Goal: Task Accomplishment & Management: Use online tool/utility

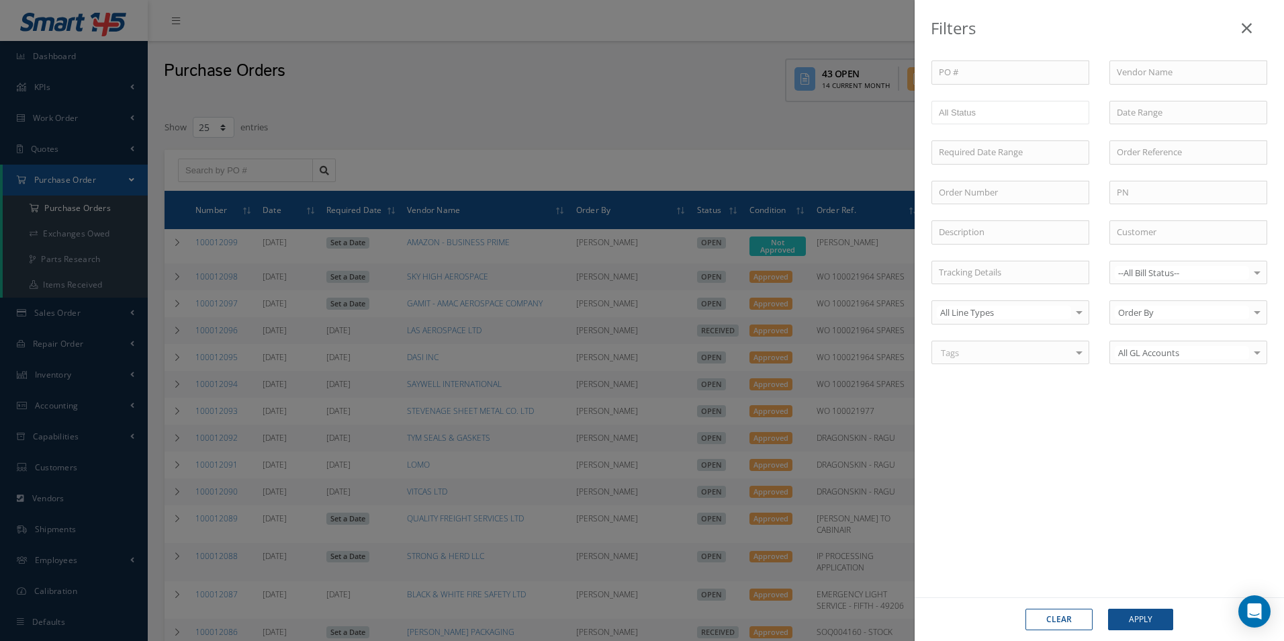
select select "25"
click at [1250, 24] on icon at bounding box center [1247, 28] width 10 height 16
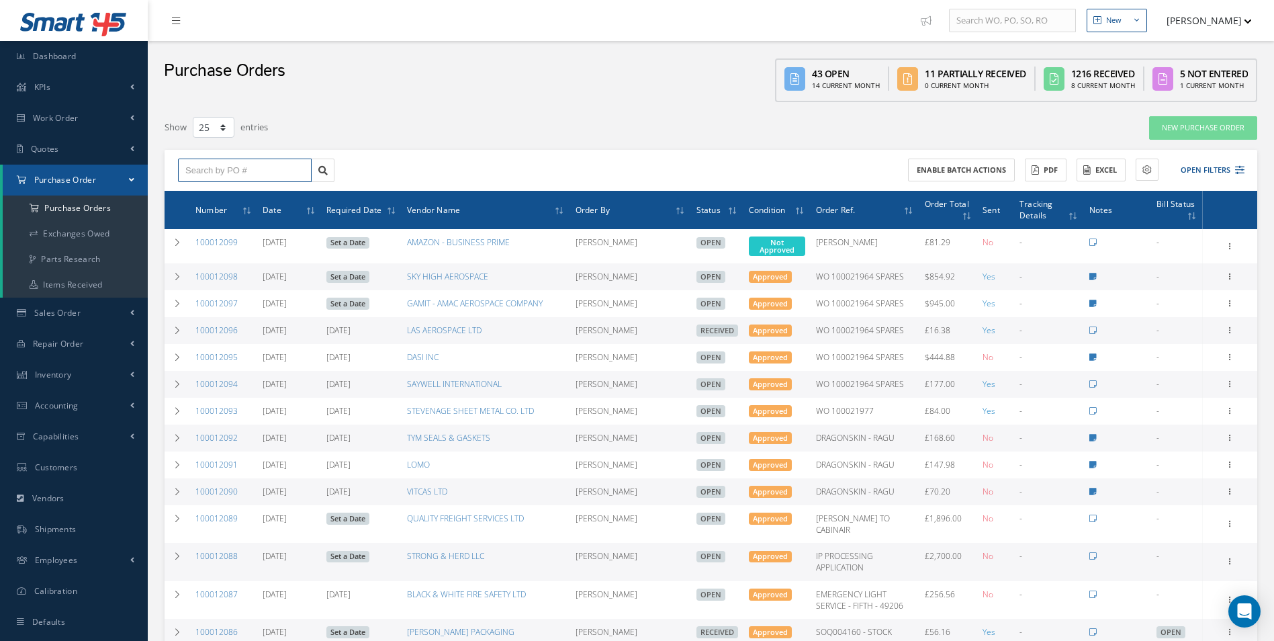
click at [252, 177] on input "text" at bounding box center [245, 170] width 134 height 24
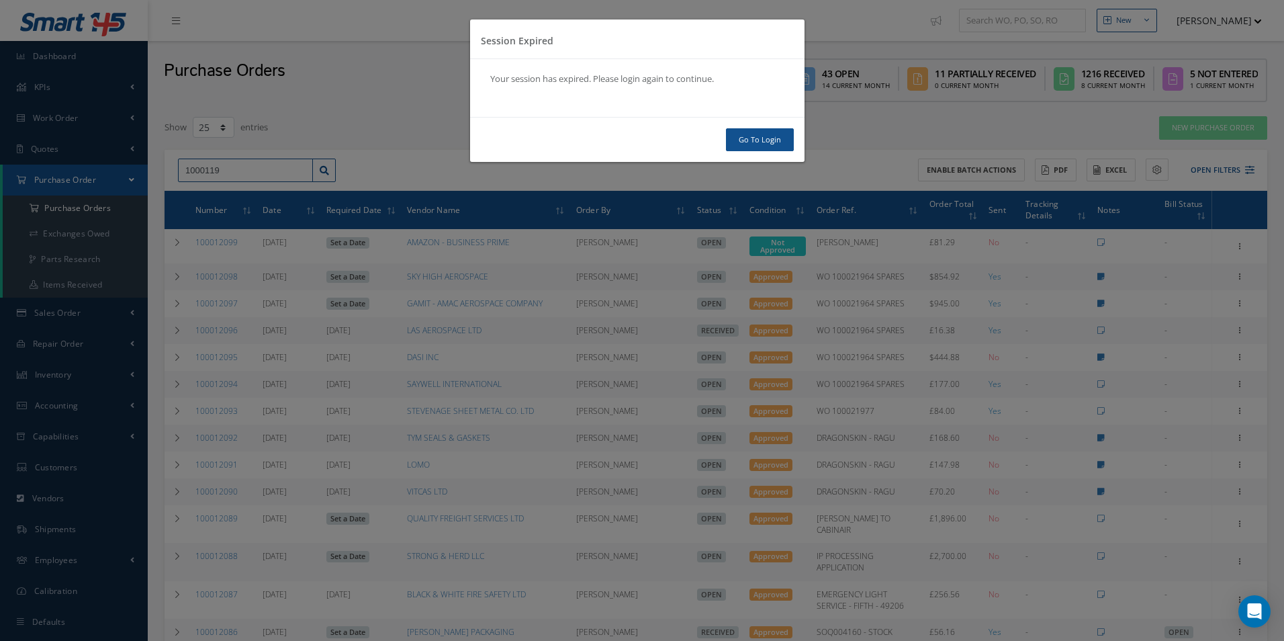
type input "1000119"
click at [778, 137] on link "Go To Login" at bounding box center [760, 140] width 68 height 24
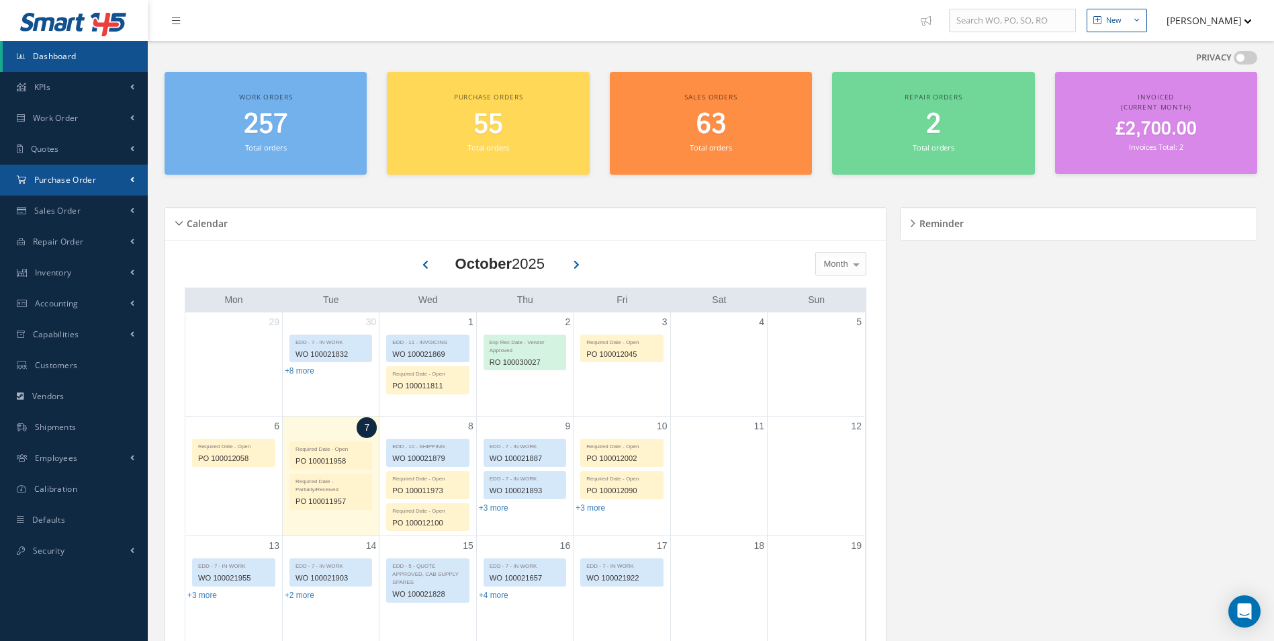
click at [105, 180] on link "Purchase Order" at bounding box center [74, 180] width 148 height 31
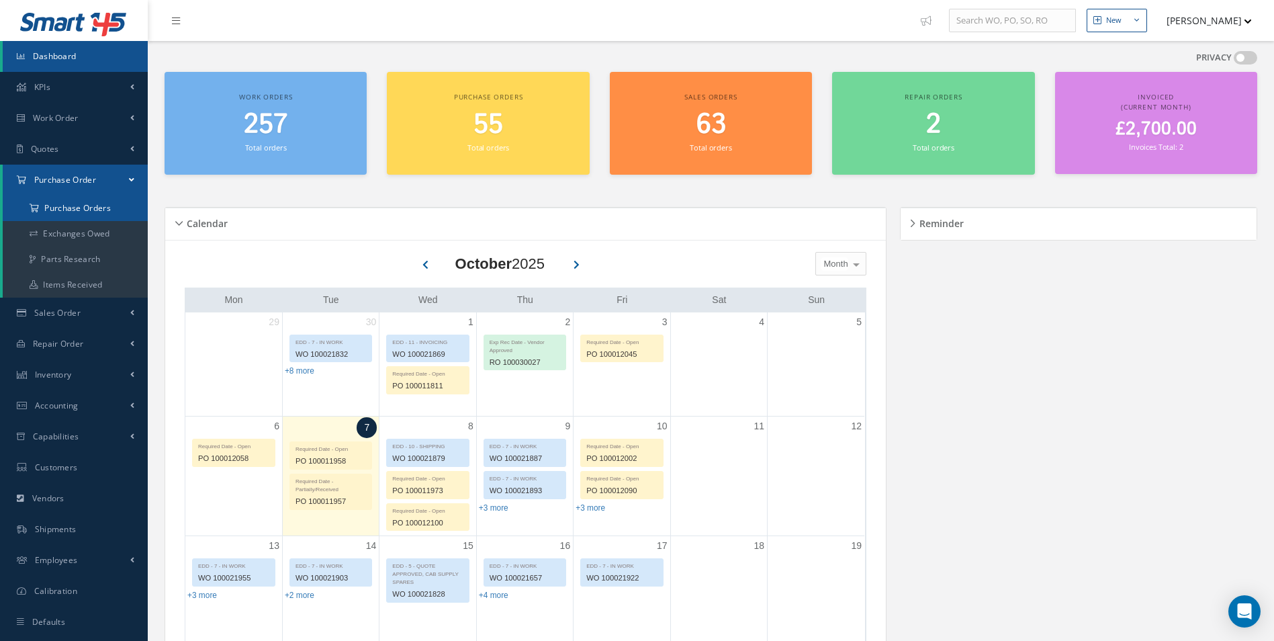
click at [99, 204] on a=1&status_id=2&status_id=3&status_id=5&collapsedFilters"] "Purchase Orders" at bounding box center [75, 208] width 145 height 26
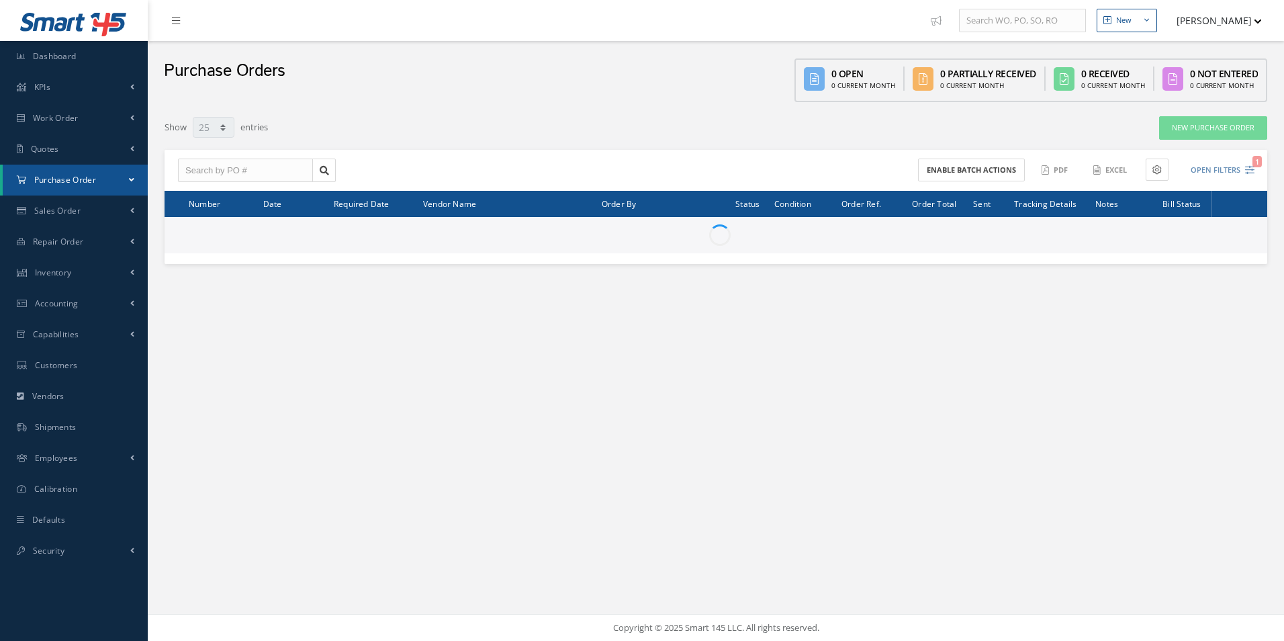
select select "25"
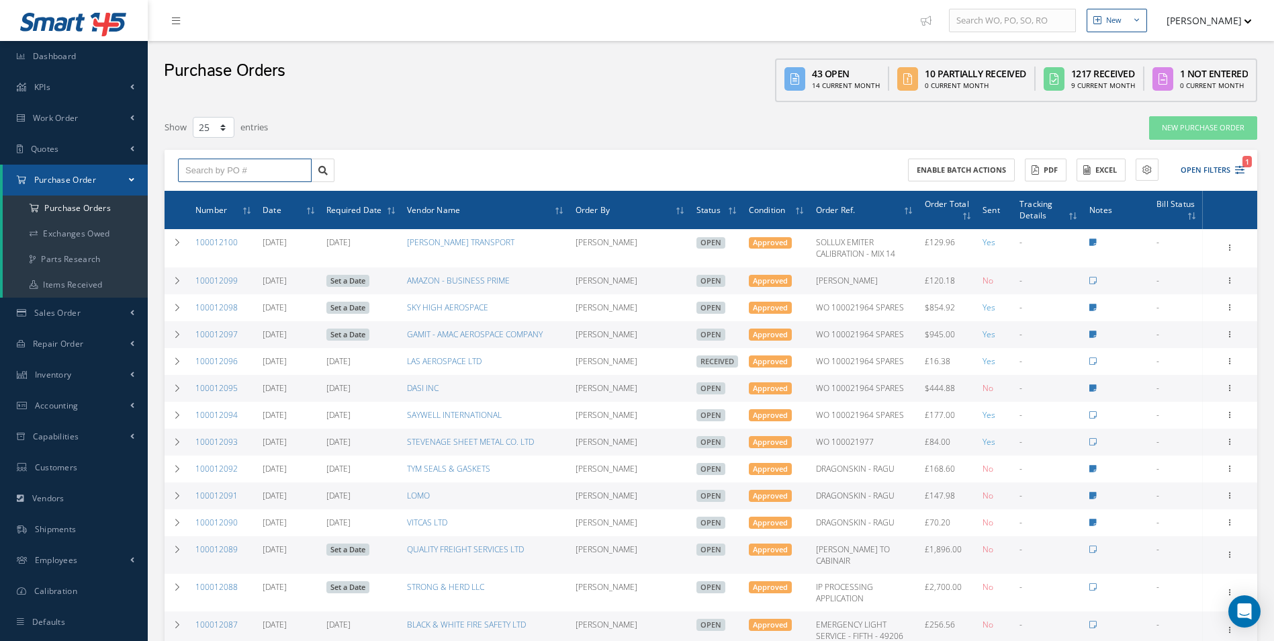
click at [250, 169] on input "text" at bounding box center [245, 170] width 134 height 24
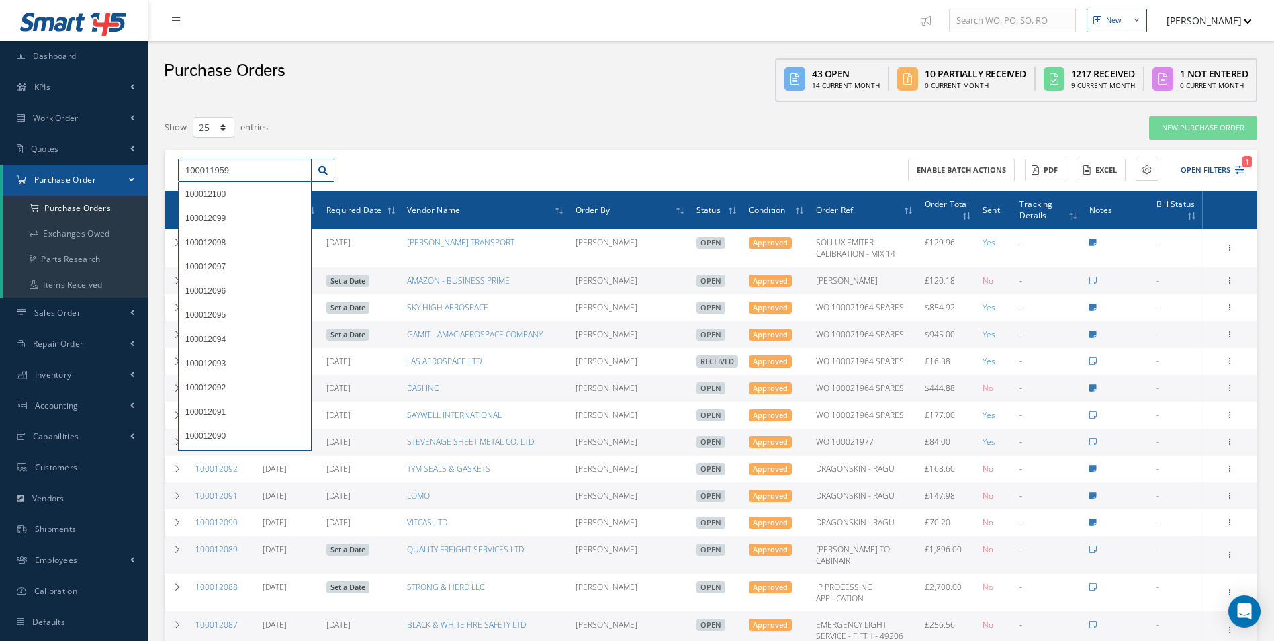
type input "100011959"
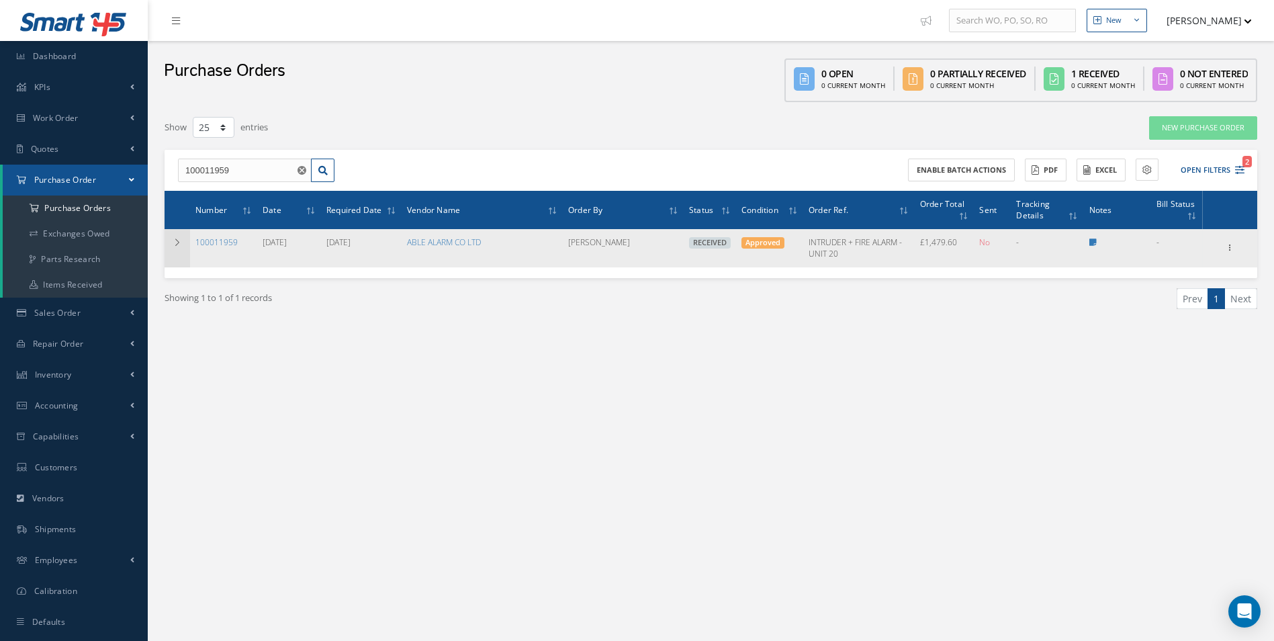
click at [181, 240] on icon at bounding box center [177, 242] width 9 height 8
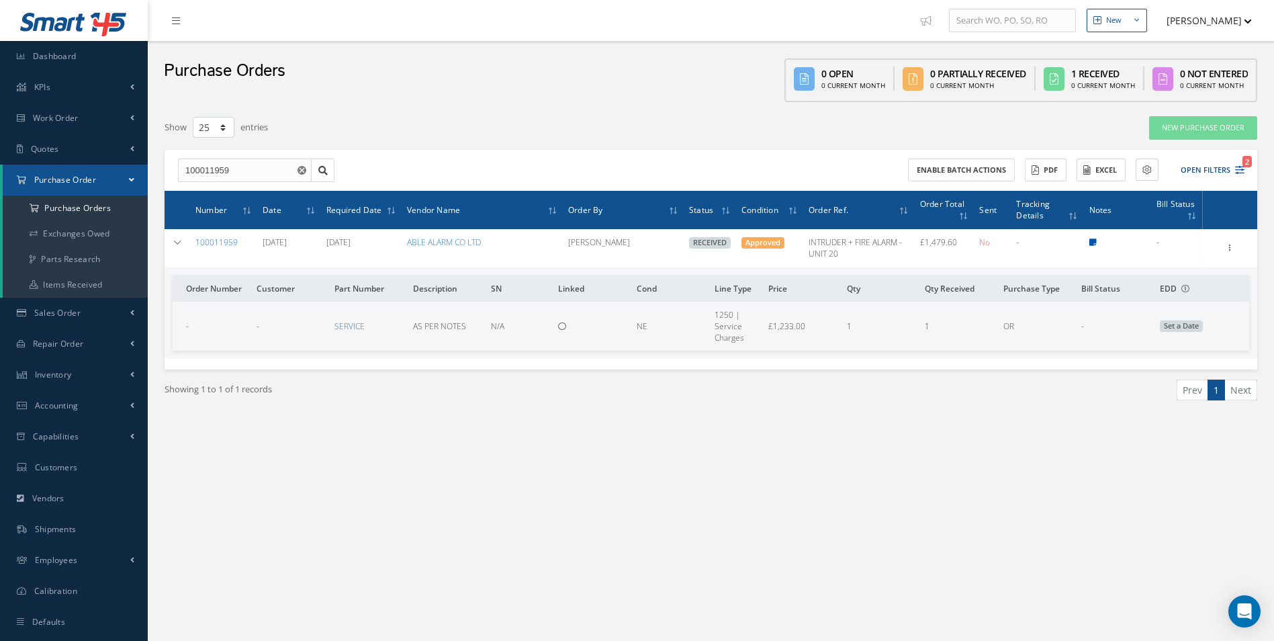
click at [1092, 240] on icon at bounding box center [1092, 242] width 7 height 8
type textarea "FIRE ALARM TAKEOVER To takeover the existing fire alarm and carry out the follo…"
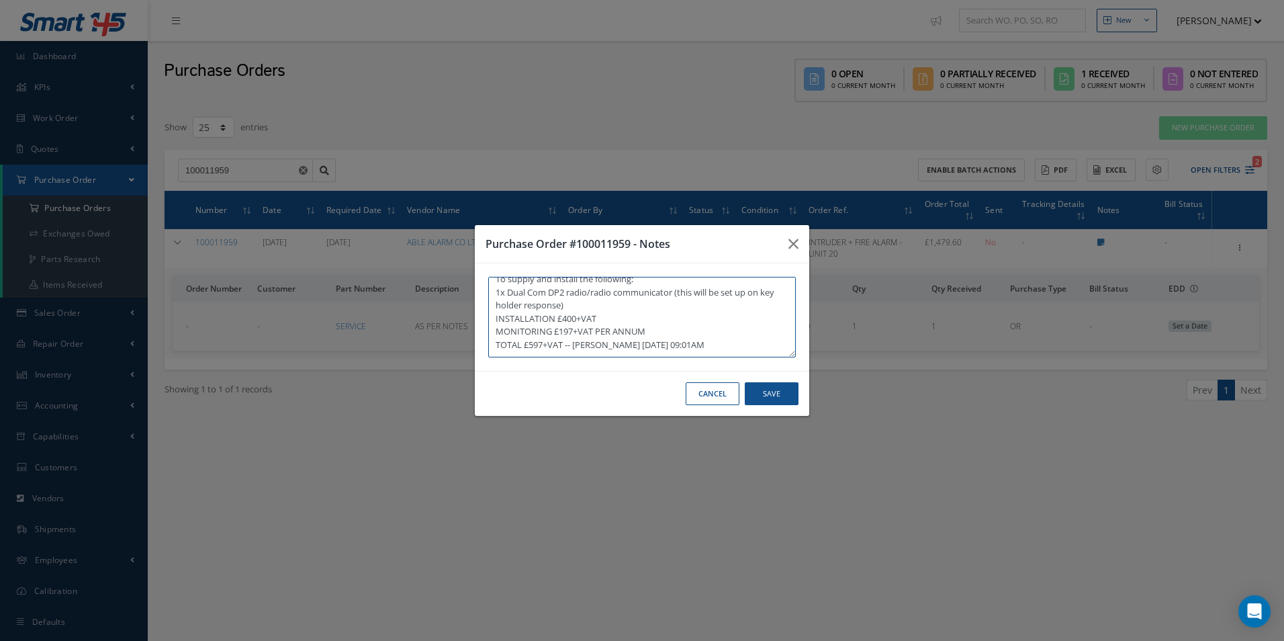
scroll to position [73, 0]
click at [1139, 535] on div "Purchase Order #100011959 - Notes FIRE ALARM TAKEOVER To takeover the existing …" at bounding box center [642, 320] width 1284 height 641
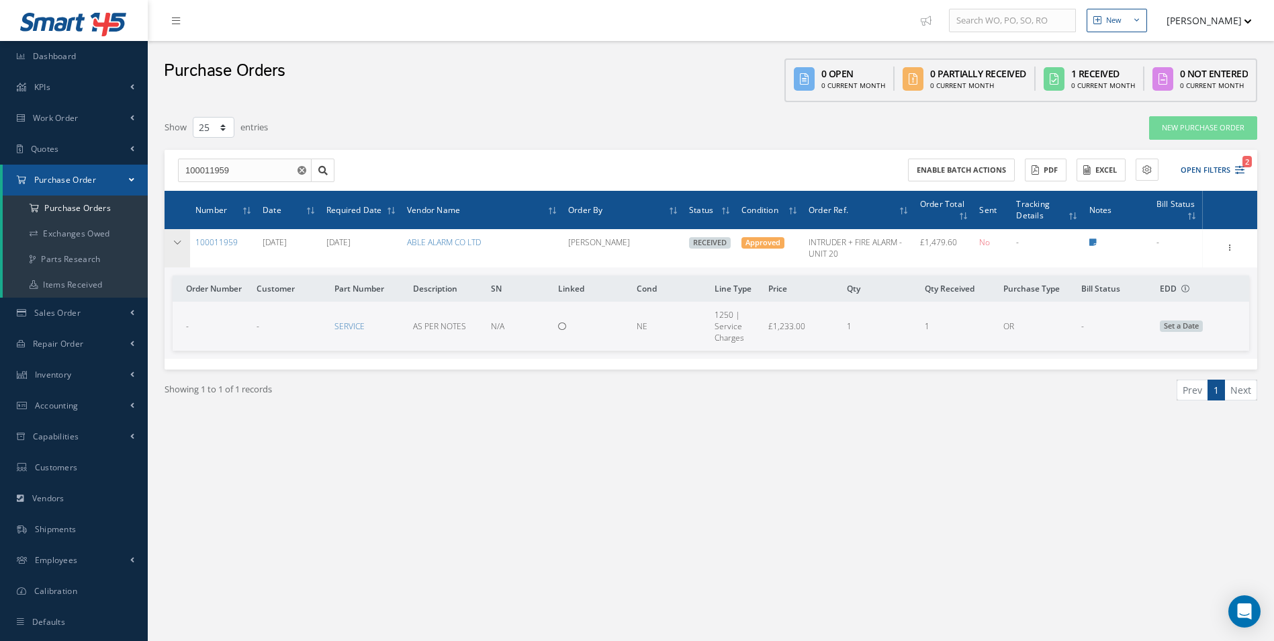
click at [175, 242] on icon at bounding box center [177, 242] width 9 height 8
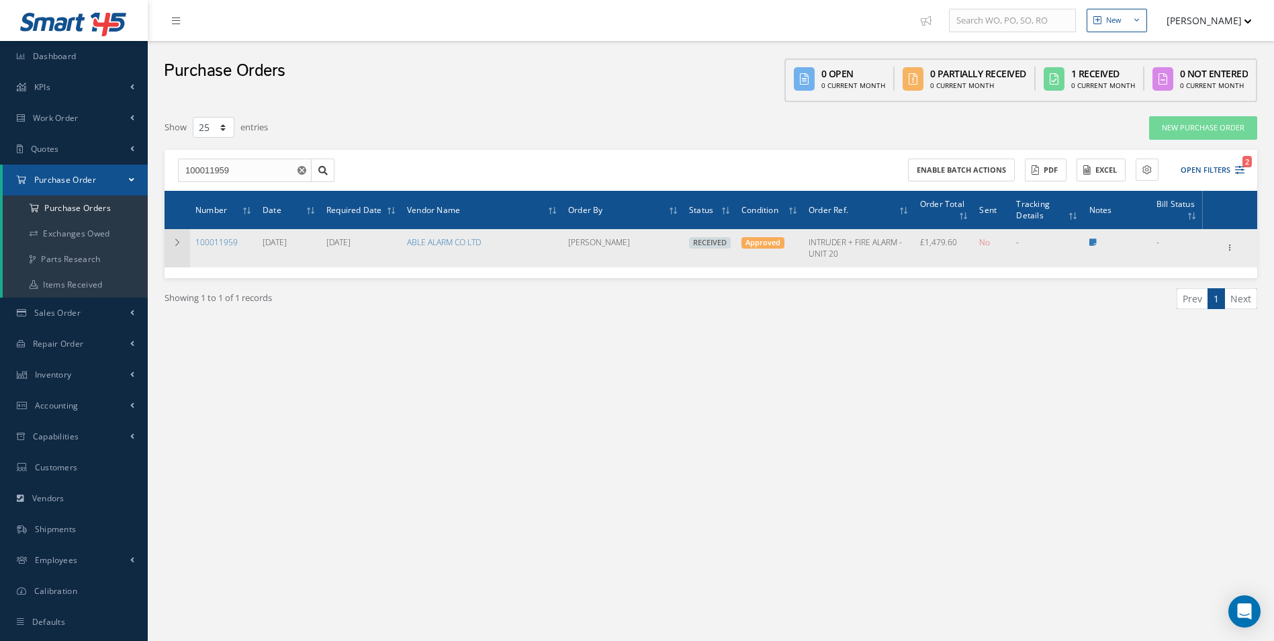
click at [179, 246] on icon at bounding box center [177, 242] width 9 height 8
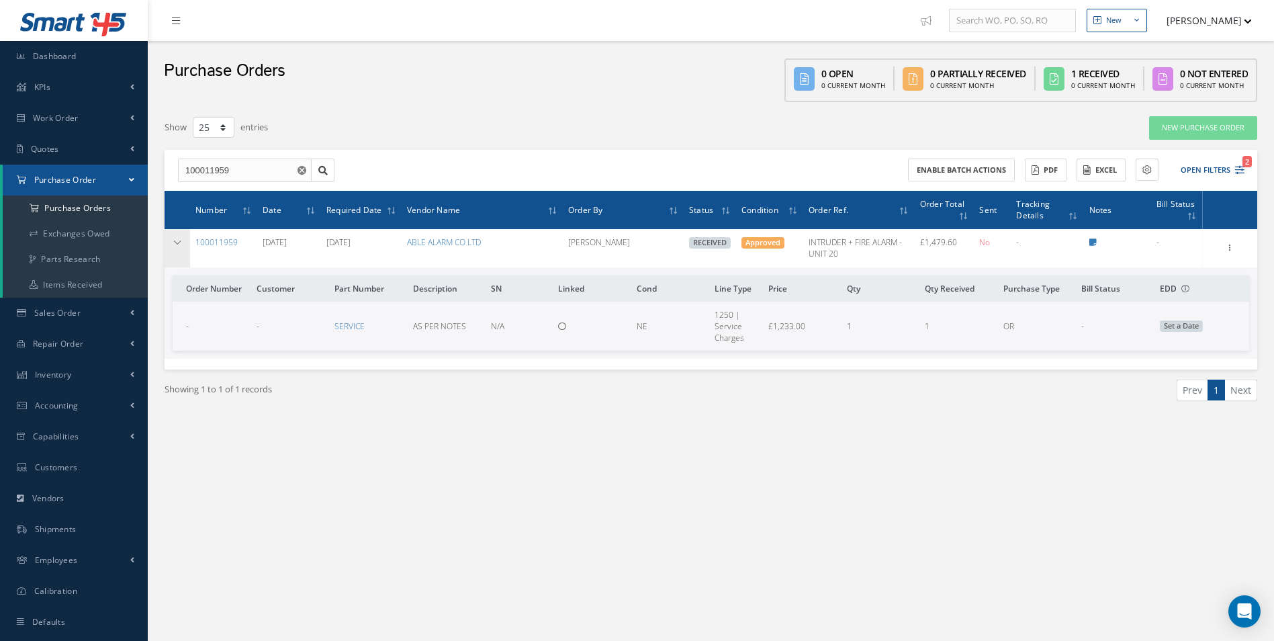
click at [179, 246] on icon at bounding box center [177, 242] width 9 height 8
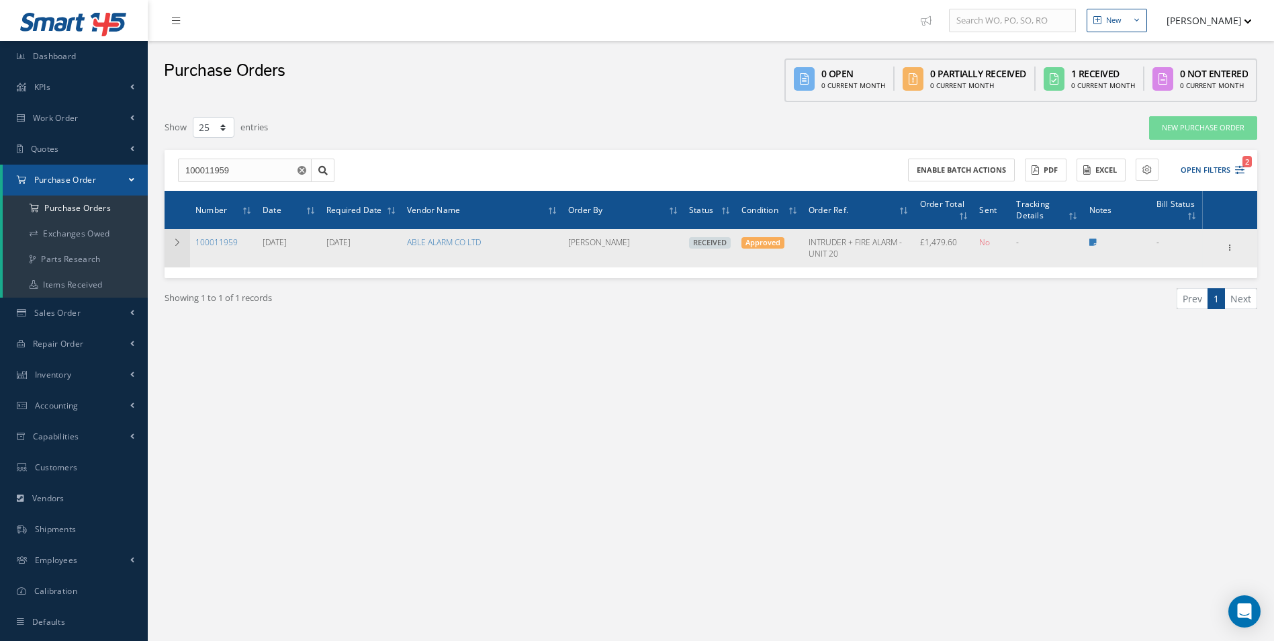
click at [184, 249] on td at bounding box center [178, 248] width 26 height 38
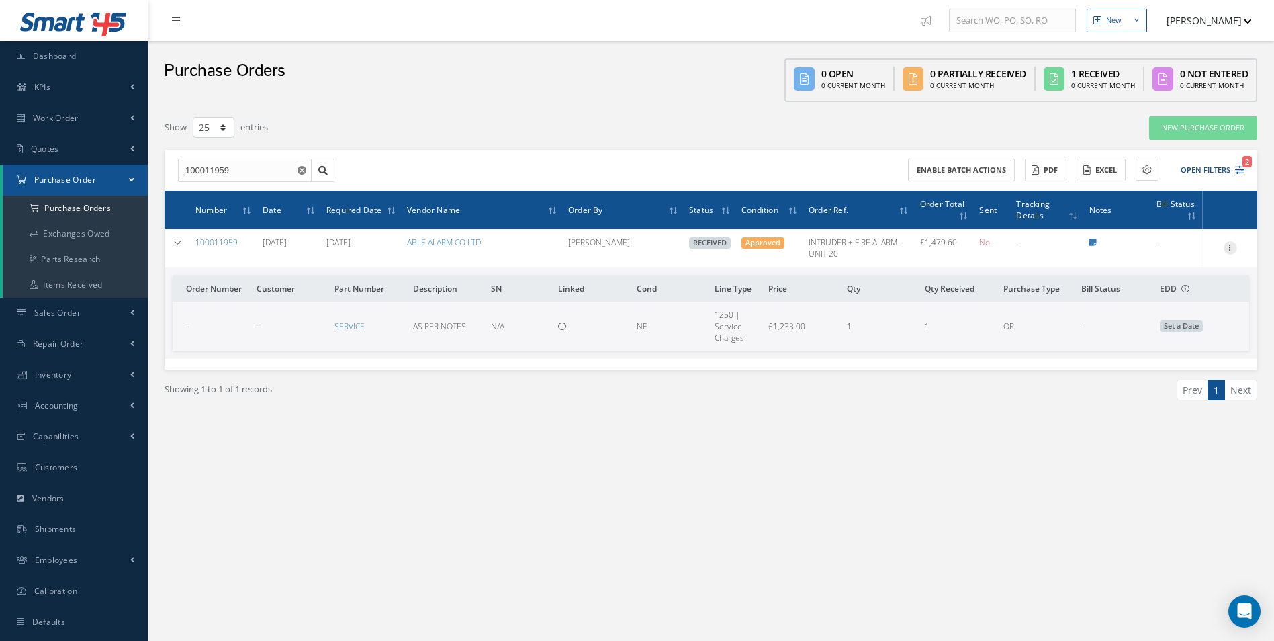
click at [1226, 245] on icon at bounding box center [1229, 246] width 13 height 11
click at [1174, 304] on link "Create Bill" at bounding box center [1168, 308] width 106 height 17
type input "246.60"
type input "0.00"
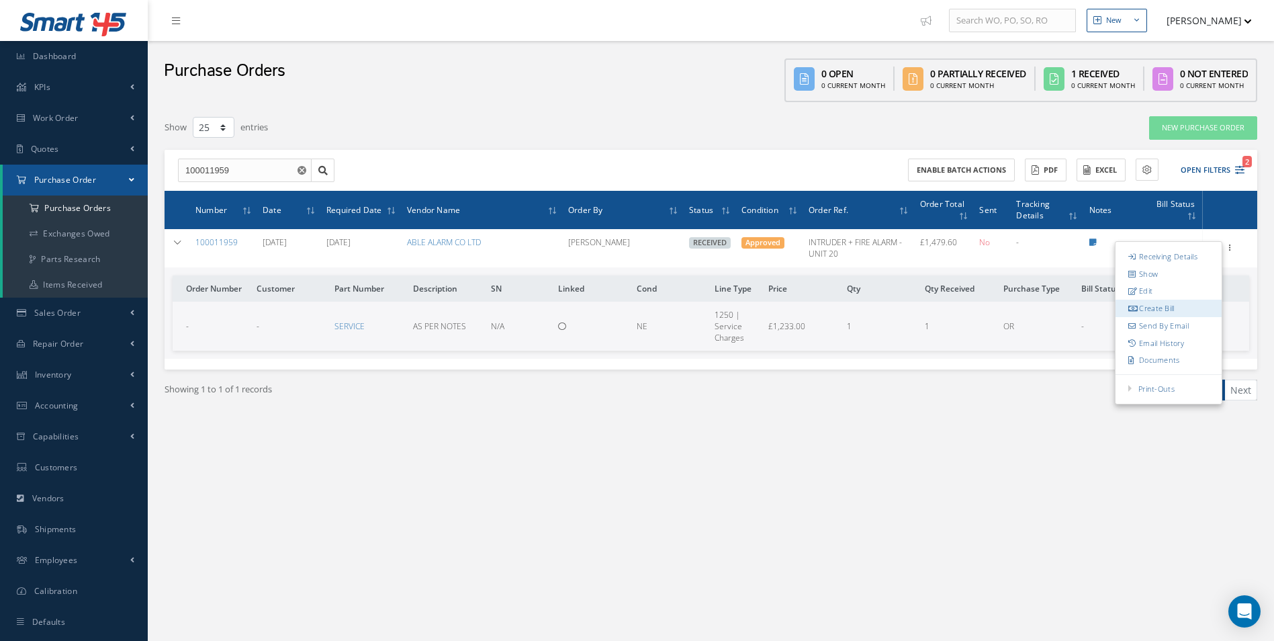
type input "0.00"
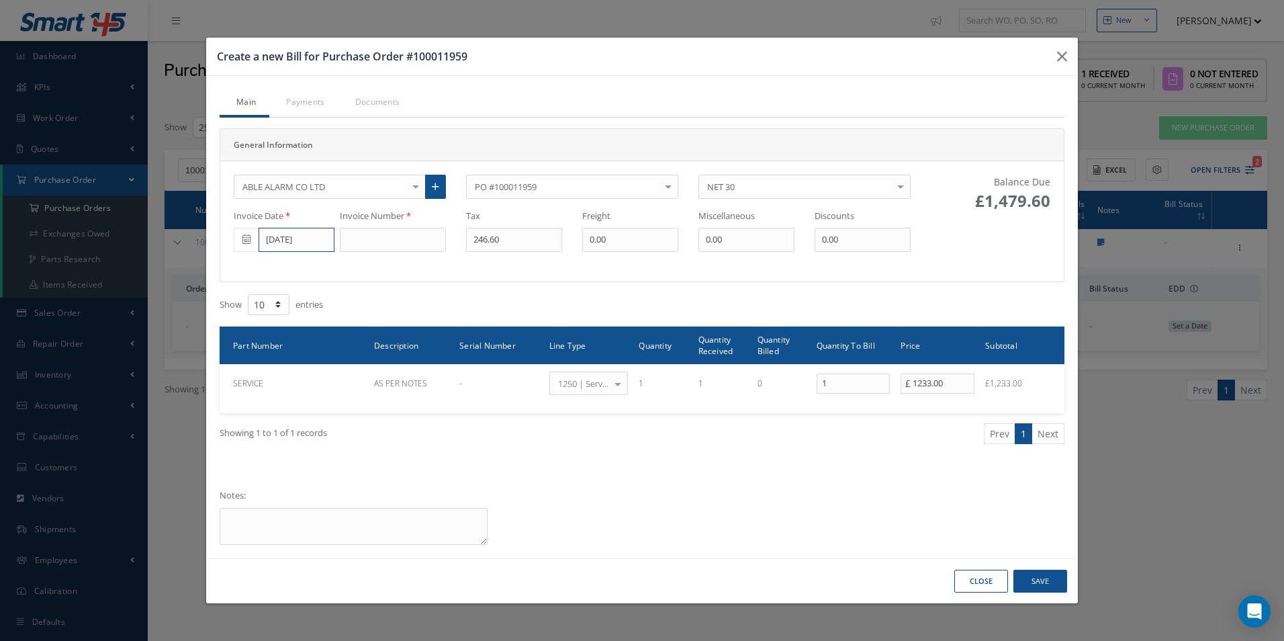
click at [316, 237] on input "[DATE]" at bounding box center [297, 240] width 76 height 24
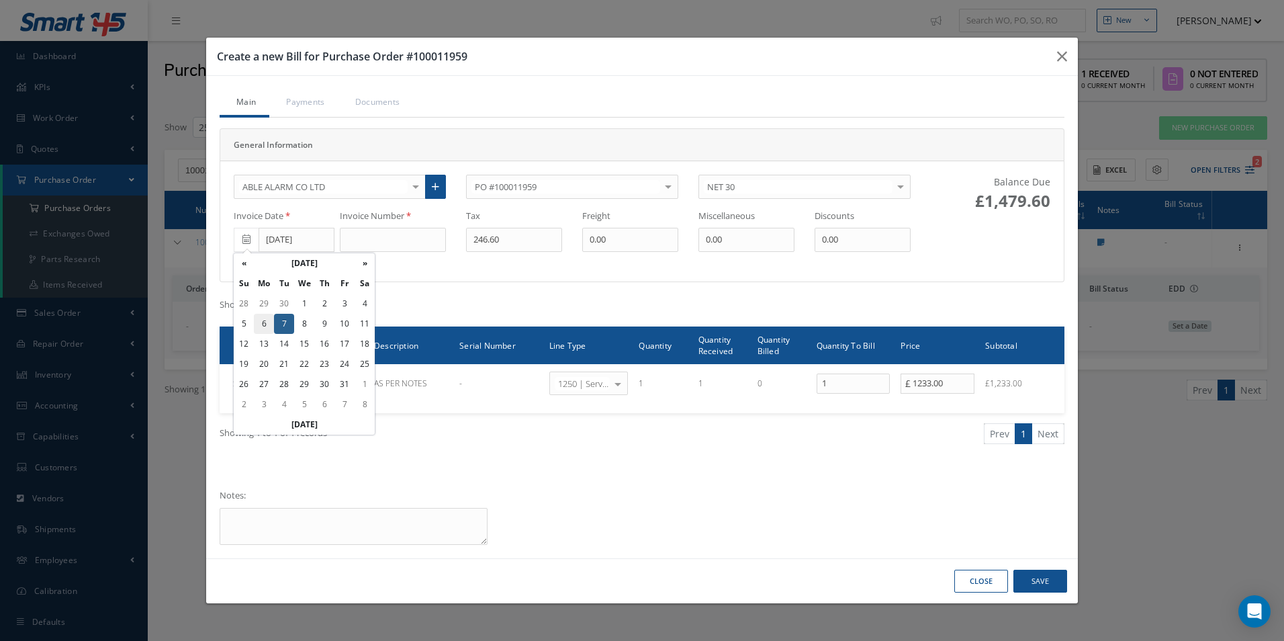
click at [266, 323] on td "6" at bounding box center [264, 324] width 20 height 20
type input "[DATE]"
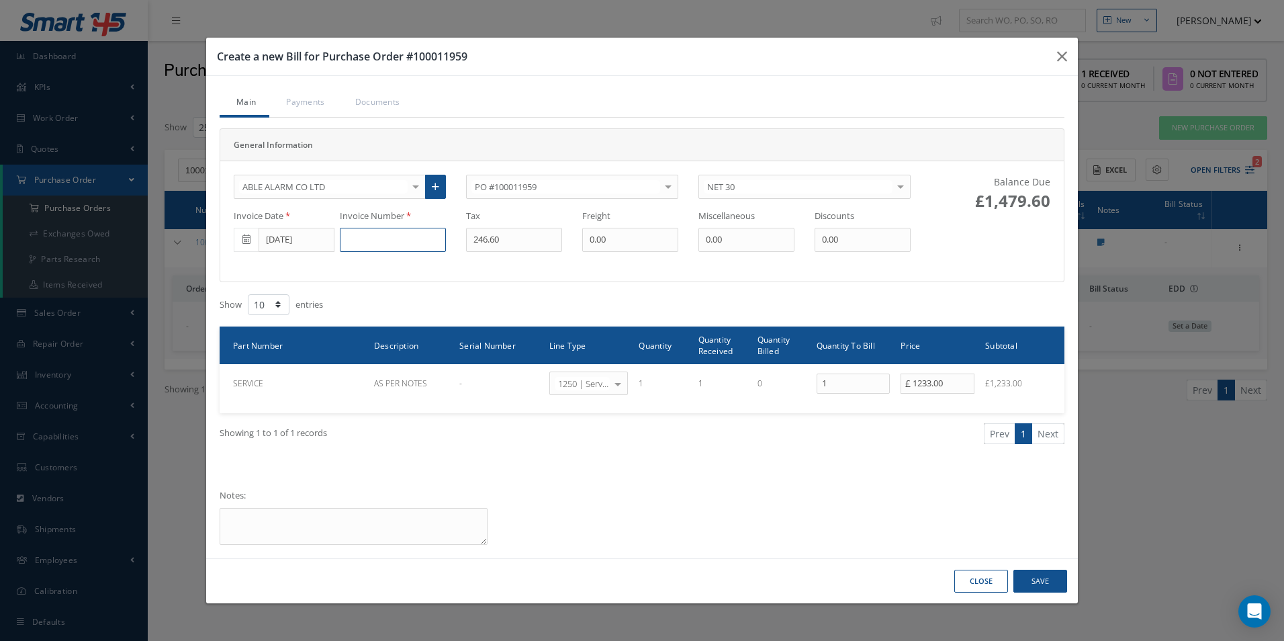
drag, startPoint x: 378, startPoint y: 246, endPoint x: 451, endPoint y: 246, distance: 73.2
click at [379, 246] on input at bounding box center [393, 240] width 106 height 24
click at [429, 239] on input at bounding box center [393, 240] width 106 height 24
paste input "111038683"
click at [422, 247] on input "111038683 /" at bounding box center [393, 240] width 106 height 24
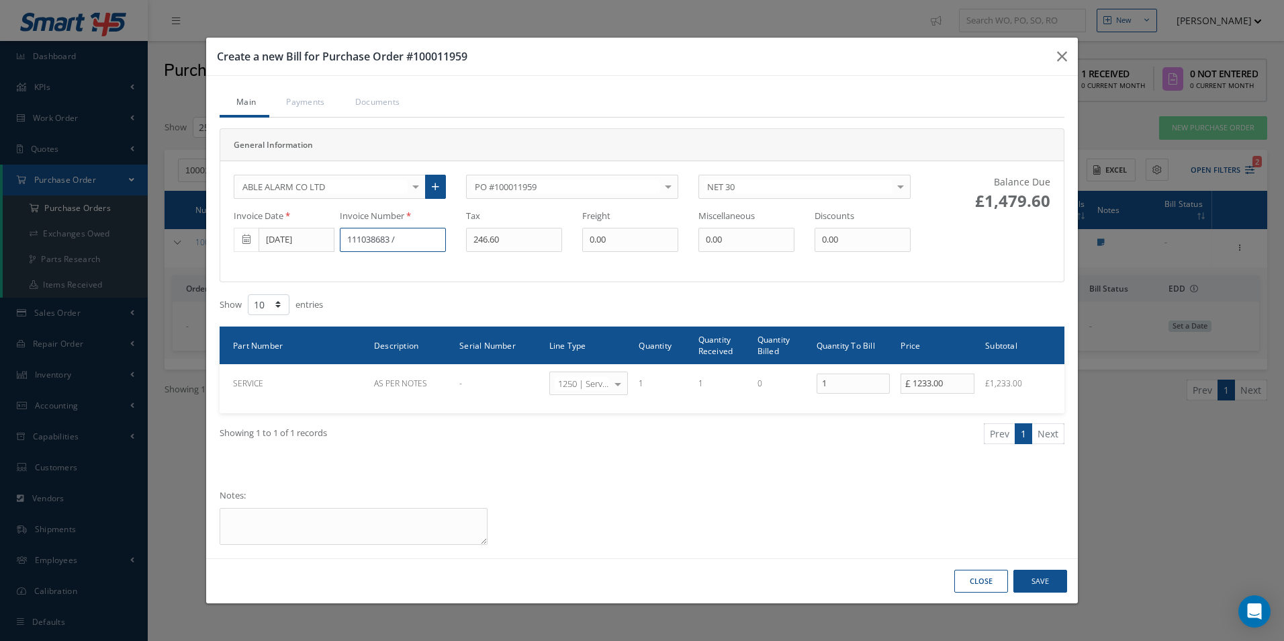
paste input "111038682"
type input "111038683 / 111038682"
click at [1037, 579] on button "Save" at bounding box center [1040, 581] width 54 height 24
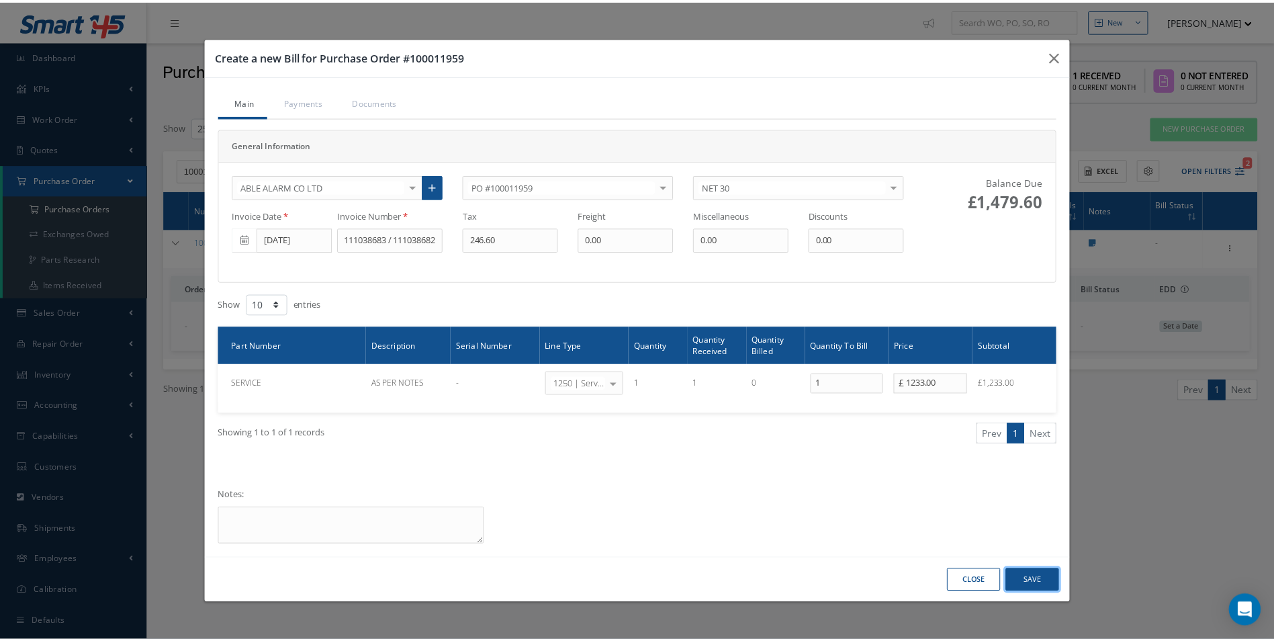
scroll to position [0, 0]
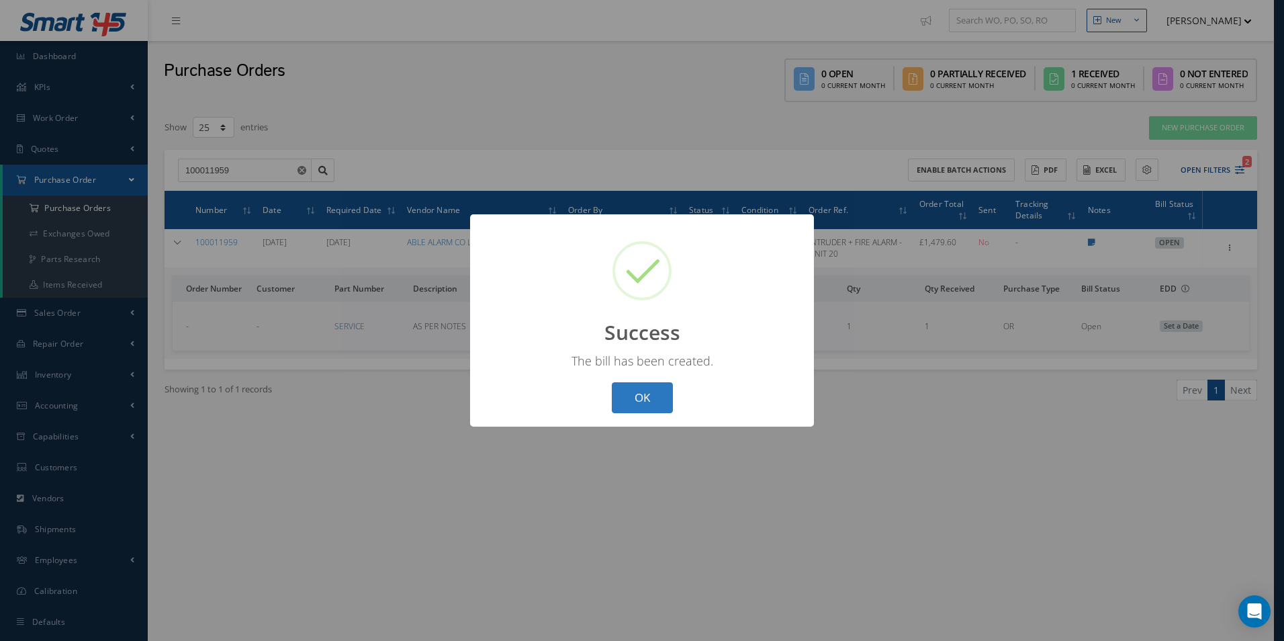
click at [653, 398] on button "OK" at bounding box center [642, 398] width 61 height 32
